Goal: Task Accomplishment & Management: Use online tool/utility

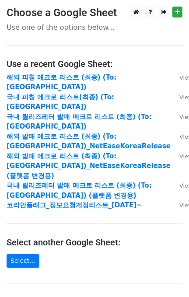
scroll to position [149, 0]
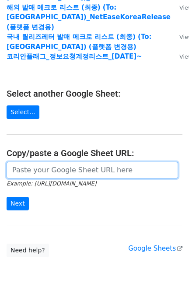
click at [50, 162] on input "url" at bounding box center [92, 170] width 171 height 17
paste input "[URL][DOMAIN_NAME]"
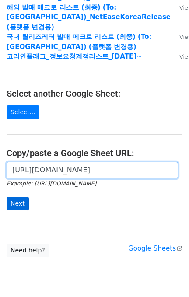
type input "[URL][DOMAIN_NAME]"
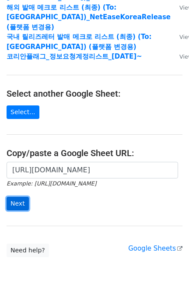
click at [23, 197] on input "Next" at bounding box center [18, 204] width 22 height 14
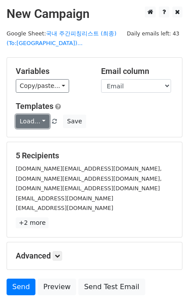
click at [35, 124] on link "Load..." at bounding box center [33, 122] width 34 height 14
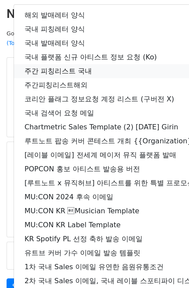
click at [82, 67] on link "주간 피칭리스트 국내" at bounding box center [154, 71] width 281 height 14
